Goal: Task Accomplishment & Management: Manage account settings

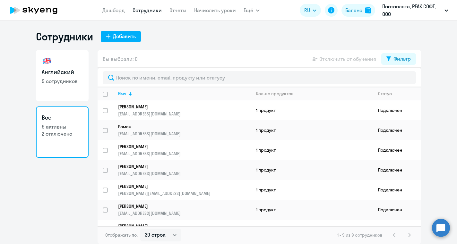
select select "30"
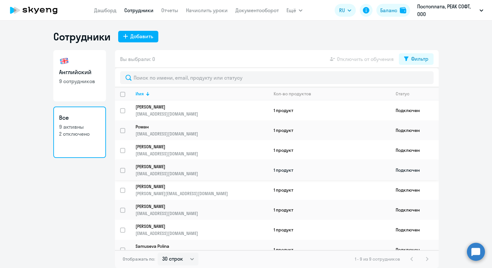
click at [159, 168] on link "[PERSON_NAME] [PERSON_NAME][EMAIL_ADDRESS][DOMAIN_NAME]" at bounding box center [201, 170] width 133 height 13
select select "english"
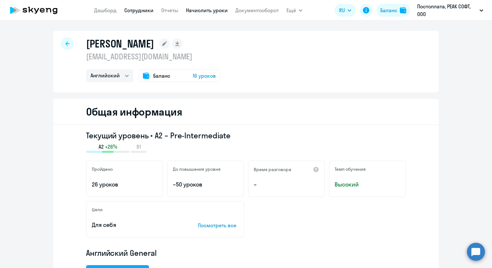
click at [205, 12] on link "Начислить уроки" at bounding box center [207, 10] width 42 height 6
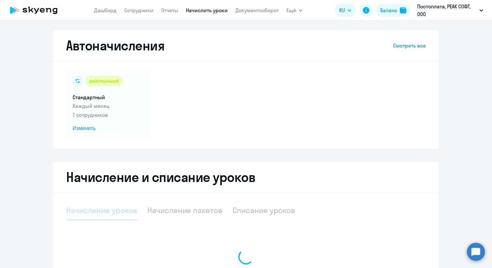
select select "10"
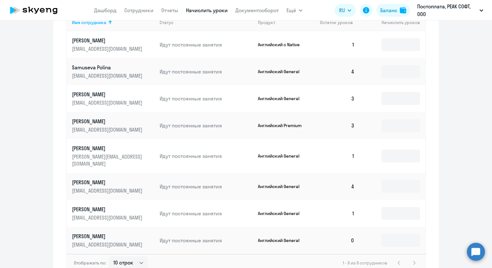
scroll to position [280, 0]
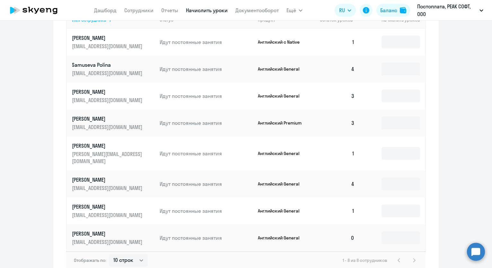
click at [110, 170] on td "[PERSON_NAME] [PERSON_NAME][EMAIL_ADDRESS][DOMAIN_NAME]" at bounding box center [111, 183] width 88 height 27
click at [90, 185] on p "[EMAIL_ADDRESS][DOMAIN_NAME]" at bounding box center [108, 188] width 72 height 7
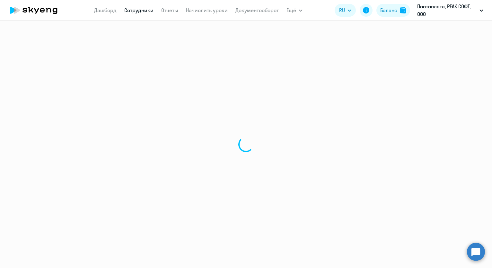
select select "english"
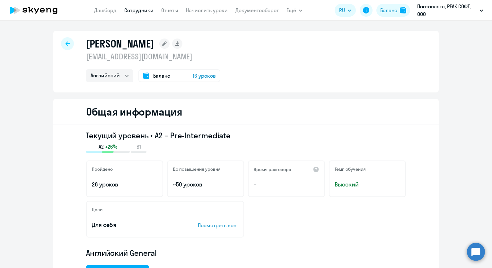
click at [68, 43] on icon at bounding box center [67, 43] width 4 height 4
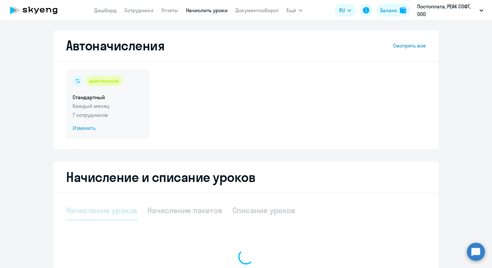
select select "10"
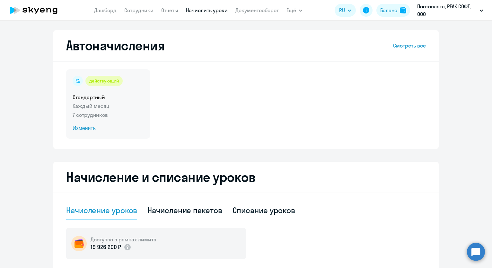
click at [93, 129] on span "Изменить" at bounding box center [108, 129] width 71 height 8
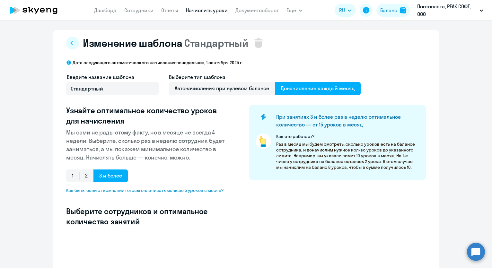
select select "10"
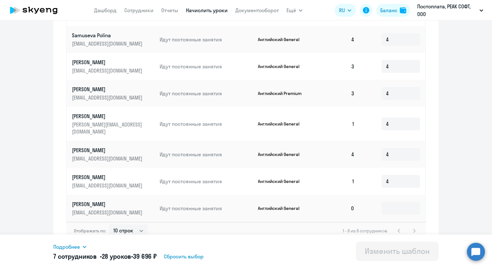
scroll to position [274, 0]
drag, startPoint x: 390, startPoint y: 147, endPoint x: 377, endPoint y: 146, distance: 12.2
click at [378, 147] on td "4" at bounding box center [391, 153] width 65 height 27
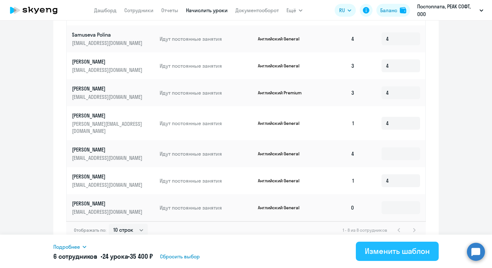
click at [390, 244] on div "Изменить шаблон" at bounding box center [397, 251] width 65 height 10
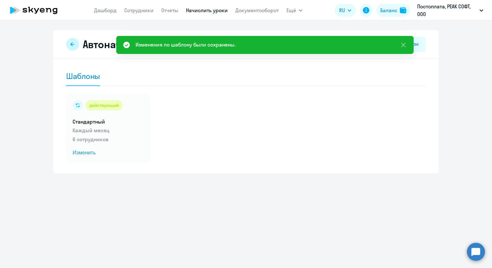
click at [73, 45] on icon at bounding box center [72, 44] width 5 height 5
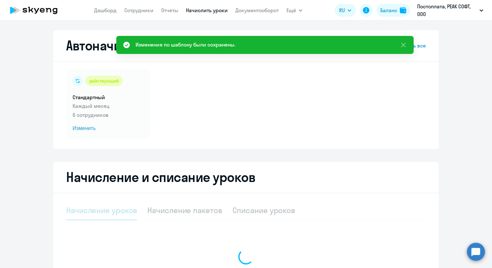
select select "10"
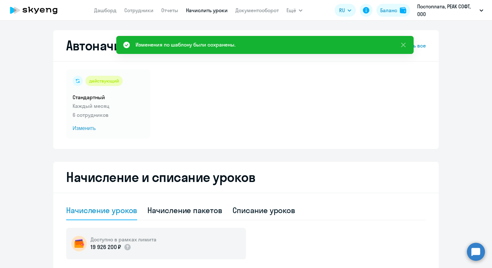
click at [133, 15] on nav "[PERSON_NAME] Отчеты Начислить уроки Документооборот" at bounding box center [186, 10] width 185 height 13
click at [141, 10] on link "Сотрудники" at bounding box center [138, 10] width 29 height 6
select select "30"
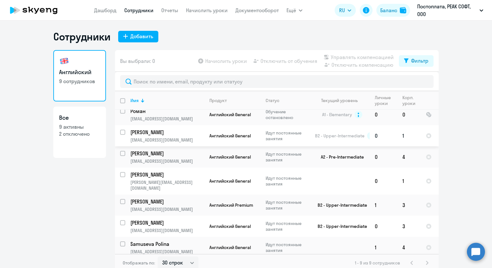
scroll to position [29, 0]
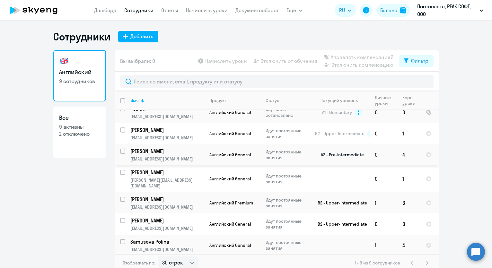
click at [411, 154] on td "4" at bounding box center [408, 154] width 23 height 21
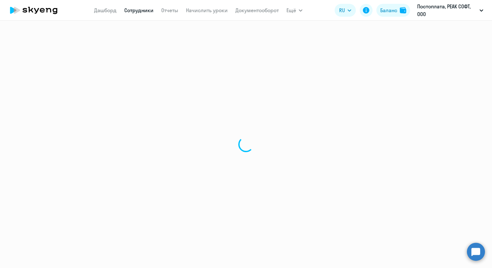
select select "english"
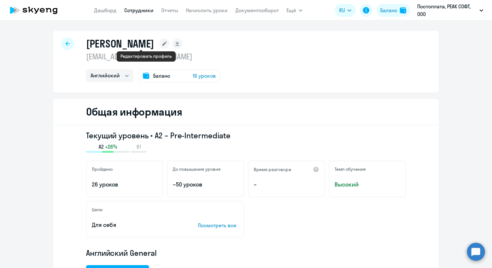
click at [159, 43] on rect at bounding box center [164, 44] width 10 height 10
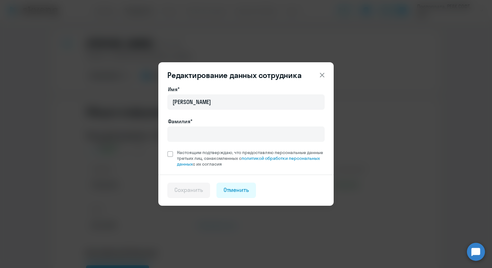
click at [322, 75] on icon at bounding box center [322, 75] width 4 height 4
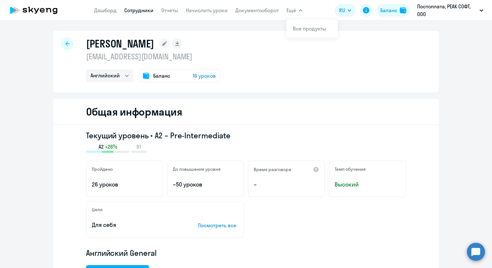
click at [295, 8] on span "Ещё" at bounding box center [291, 10] width 10 height 8
click at [294, 8] on span "Ещё" at bounding box center [291, 10] width 10 height 8
click at [212, 10] on link "Начислить уроки" at bounding box center [207, 10] width 42 height 6
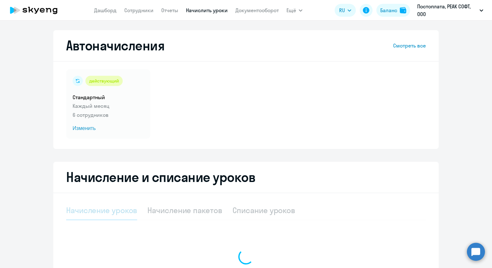
select select "10"
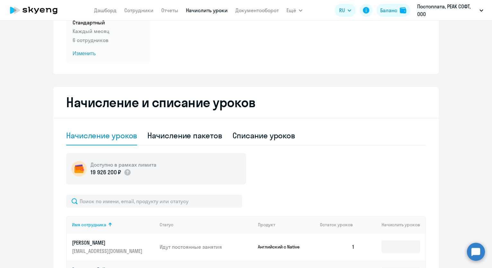
scroll to position [91, 0]
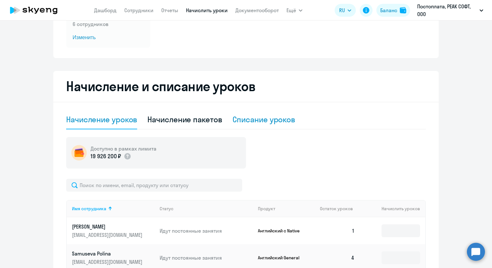
click at [253, 124] on div "Списание уроков" at bounding box center [263, 119] width 63 height 10
select select "10"
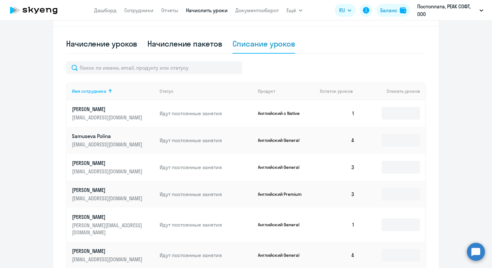
scroll to position [254, 0]
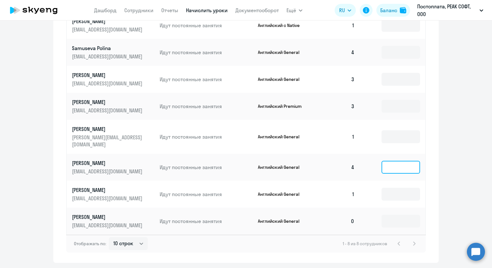
click at [401, 161] on input at bounding box center [400, 167] width 39 height 13
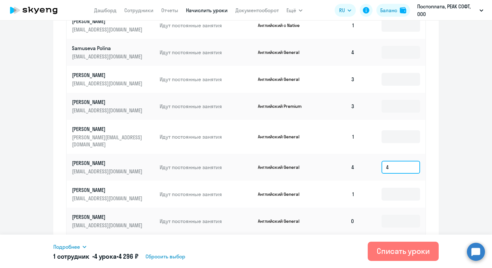
scroll to position [268, 0]
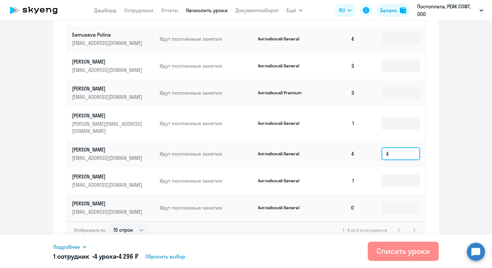
type input "4"
click at [399, 244] on div "Списать уроки" at bounding box center [402, 251] width 53 height 10
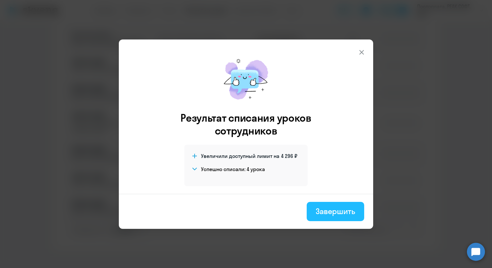
click at [338, 213] on div "Завершить" at bounding box center [334, 211] width 39 height 10
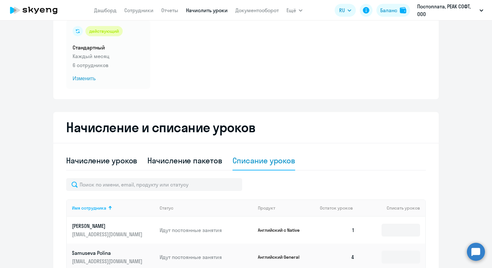
scroll to position [0, 0]
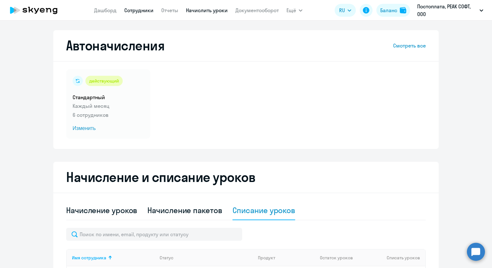
click at [144, 12] on link "Сотрудники" at bounding box center [138, 10] width 29 height 6
select select "30"
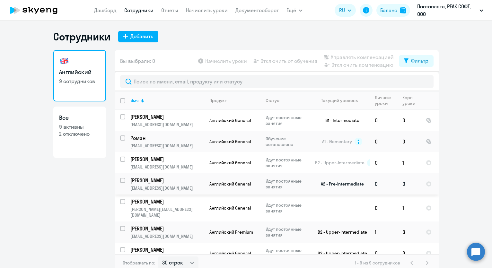
click at [123, 180] on input "select row 2321135" at bounding box center [126, 184] width 13 height 13
checkbox input "true"
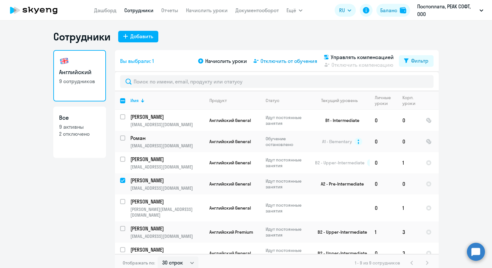
click at [281, 62] on span "Отключить от обучения" at bounding box center [288, 61] width 57 height 8
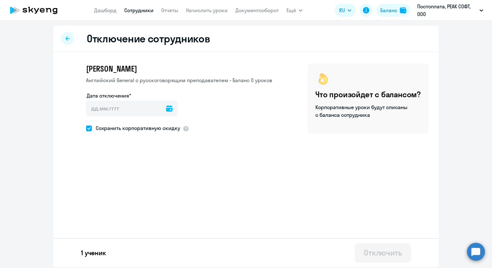
click at [166, 110] on icon at bounding box center [169, 108] width 6 height 6
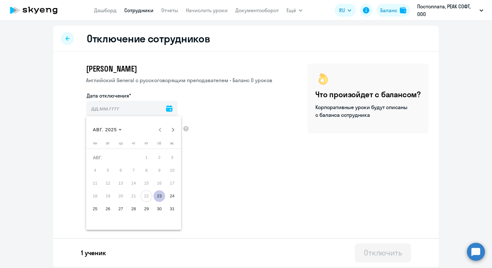
click at [158, 196] on span "23" at bounding box center [159, 196] width 12 height 12
type input "[DATE]"
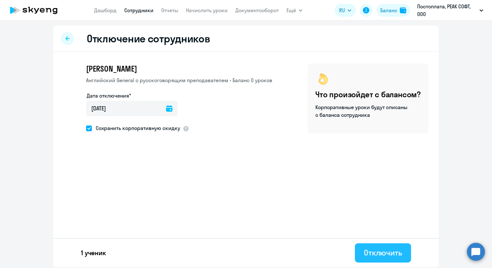
click at [383, 244] on div "Отключить" at bounding box center [383, 252] width 38 height 10
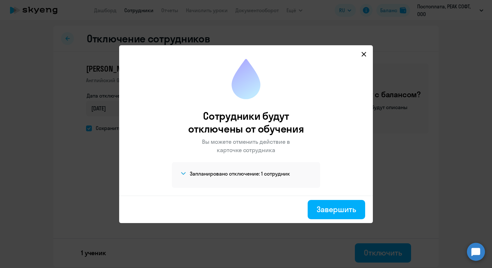
click at [185, 173] on span at bounding box center [183, 174] width 8 height 8
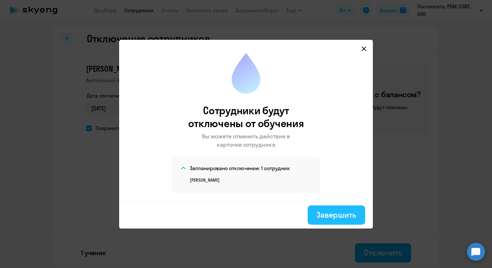
click at [324, 211] on div "Завершить" at bounding box center [335, 215] width 39 height 10
select select "30"
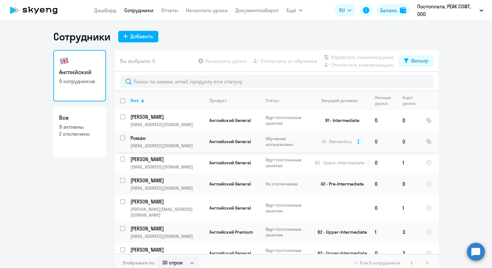
scroll to position [45, 0]
